Goal: Information Seeking & Learning: Compare options

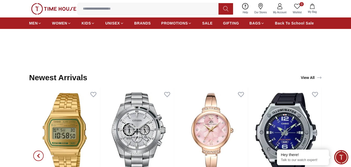
scroll to position [546, 0]
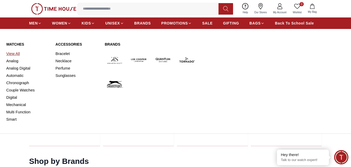
click at [14, 54] on link "View All" at bounding box center [27, 53] width 43 height 7
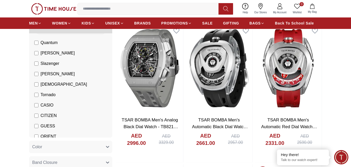
scroll to position [3, 0]
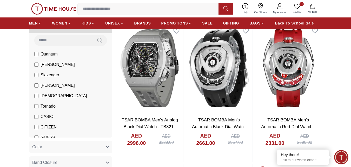
click at [36, 67] on label "[PERSON_NAME]" at bounding box center [54, 64] width 41 height 6
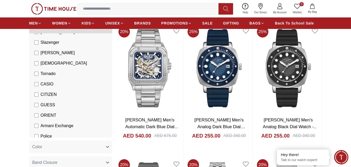
scroll to position [41, 0]
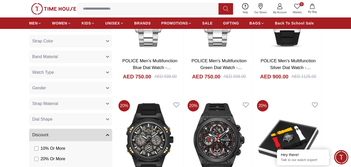
scroll to position [260, 0]
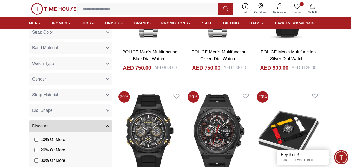
click at [60, 79] on button "Gender" at bounding box center [70, 79] width 83 height 12
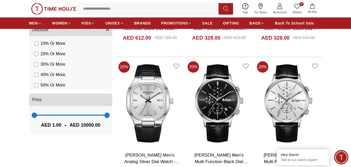
scroll to position [416, 0]
click at [48, 113] on span "1 10000" at bounding box center [70, 115] width 73 height 8
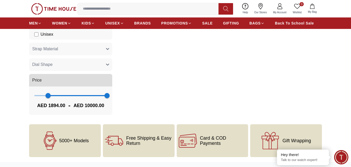
scroll to position [364, 0]
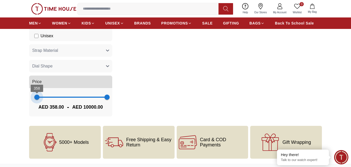
type input "*"
drag, startPoint x: 47, startPoint y: 96, endPoint x: 34, endPoint y: 96, distance: 13.8
click at [34, 96] on span "1" at bounding box center [34, 96] width 5 height 5
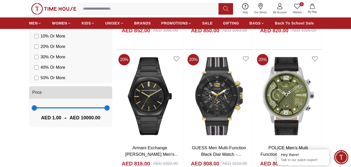
scroll to position [416, 0]
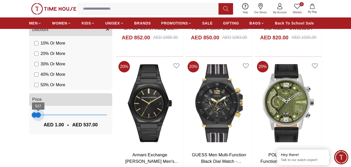
drag, startPoint x: 106, startPoint y: 115, endPoint x: 38, endPoint y: 114, distance: 68.1
click at [38, 114] on span "537" at bounding box center [38, 114] width 5 height 5
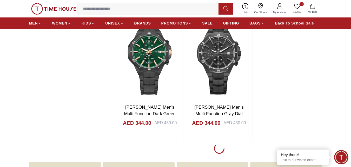
scroll to position [910, 0]
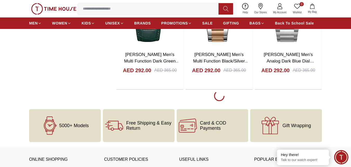
scroll to position [2651, 0]
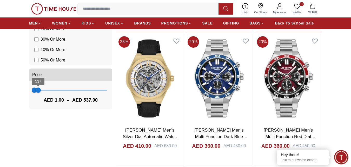
scroll to position [442, 0]
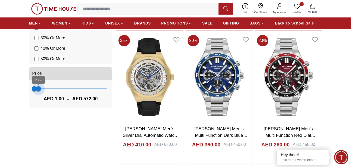
click at [38, 88] on span "572" at bounding box center [38, 88] width 5 height 5
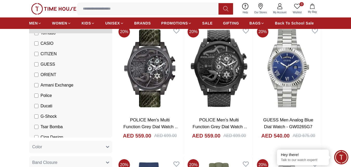
scroll to position [81, 0]
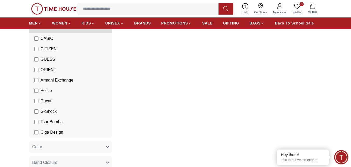
click at [36, 86] on li "Police" at bounding box center [71, 90] width 81 height 10
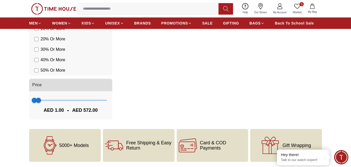
scroll to position [416, 0]
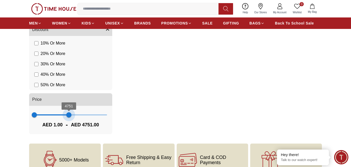
drag, startPoint x: 38, startPoint y: 114, endPoint x: 69, endPoint y: 116, distance: 31.0
click at [69, 116] on span "4751" at bounding box center [68, 114] width 5 height 5
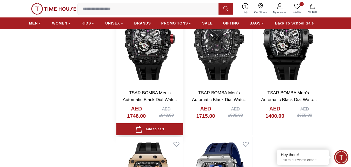
scroll to position [936, 0]
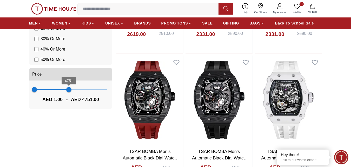
scroll to position [442, 0]
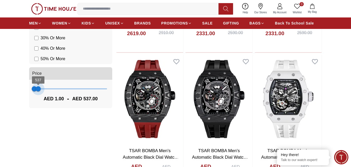
type input "***"
drag, startPoint x: 69, startPoint y: 88, endPoint x: 38, endPoint y: 88, distance: 30.4
click at [38, 88] on span "572" at bounding box center [38, 88] width 5 height 5
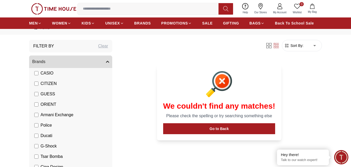
scroll to position [52, 0]
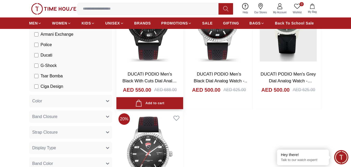
scroll to position [78, 0]
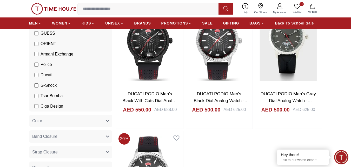
click at [37, 72] on label "Ducati" at bounding box center [43, 75] width 18 height 6
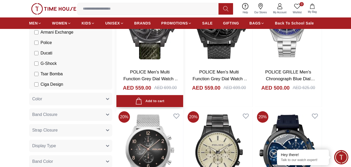
scroll to position [52, 0]
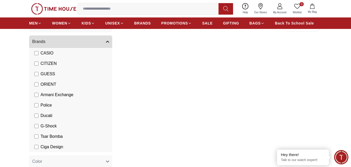
scroll to position [52, 0]
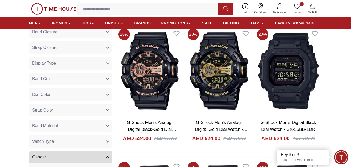
scroll to position [182, 0]
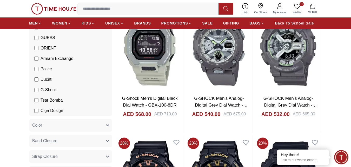
scroll to position [26, 0]
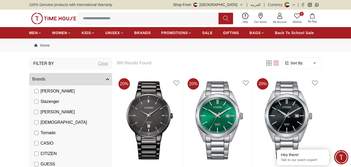
scroll to position [52, 0]
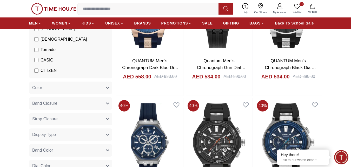
scroll to position [52, 0]
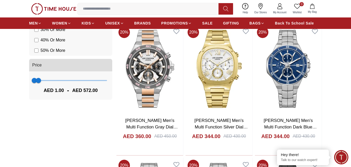
scroll to position [364, 0]
